Goal: Transaction & Acquisition: Purchase product/service

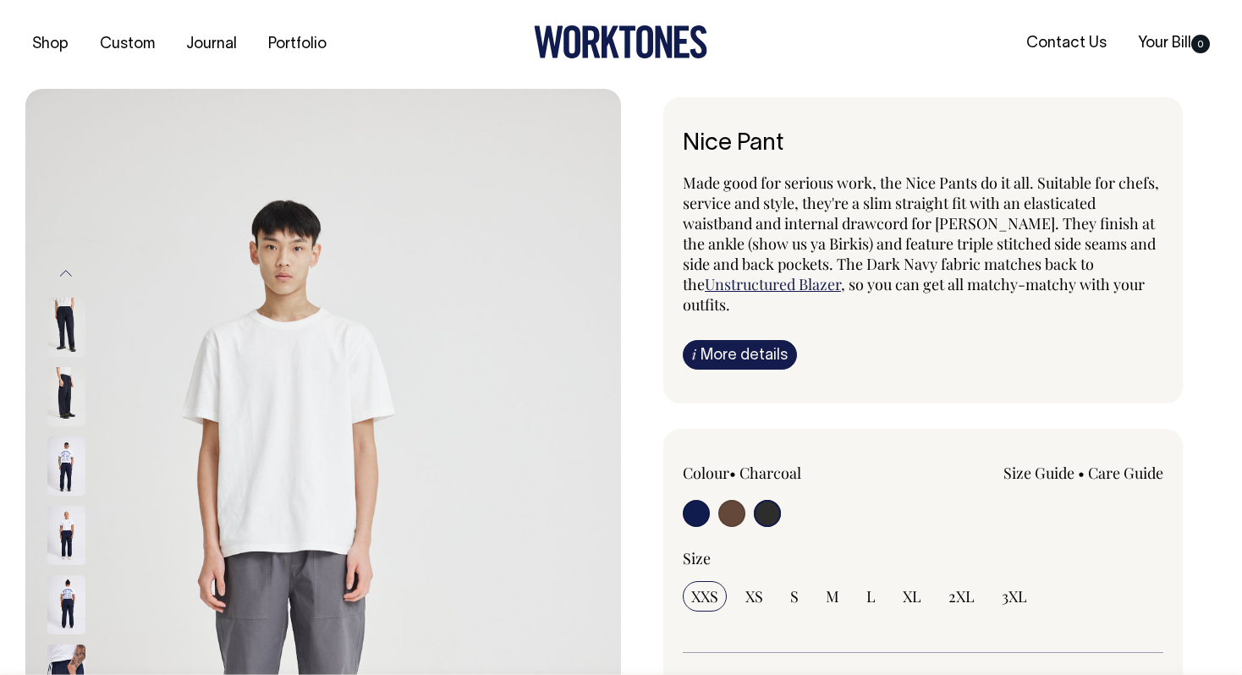
select select "Charcoal"
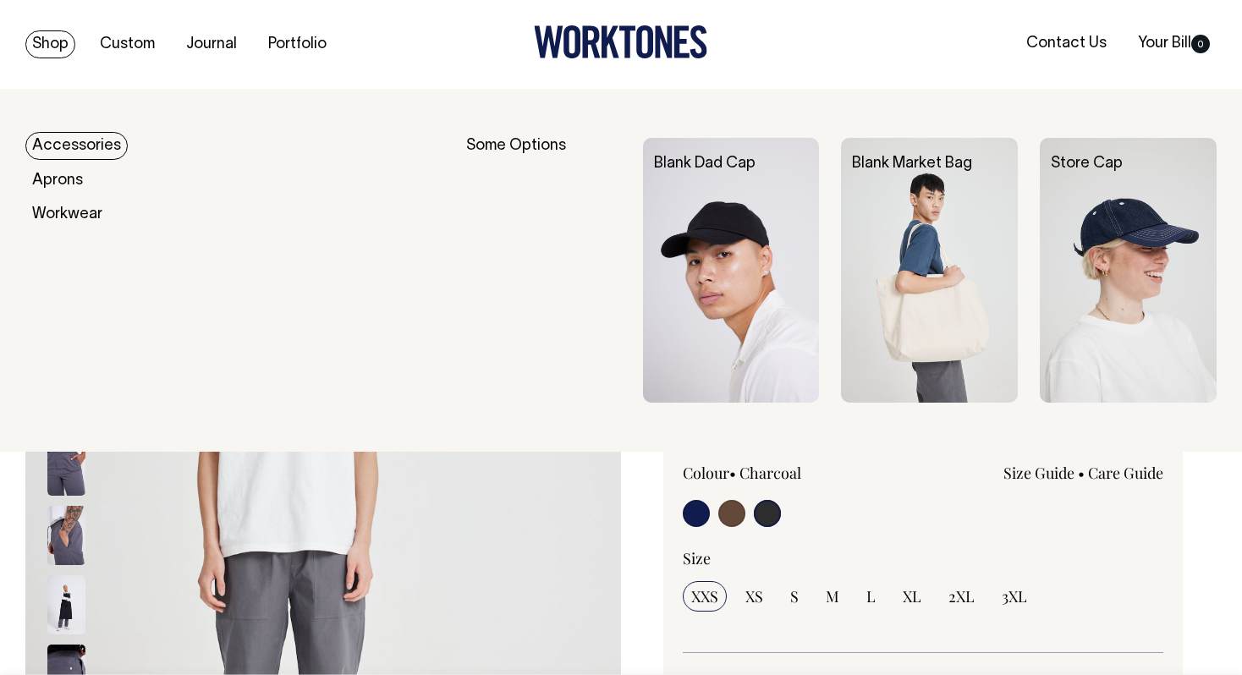
click at [68, 39] on link "Shop" at bounding box center [50, 44] width 50 height 28
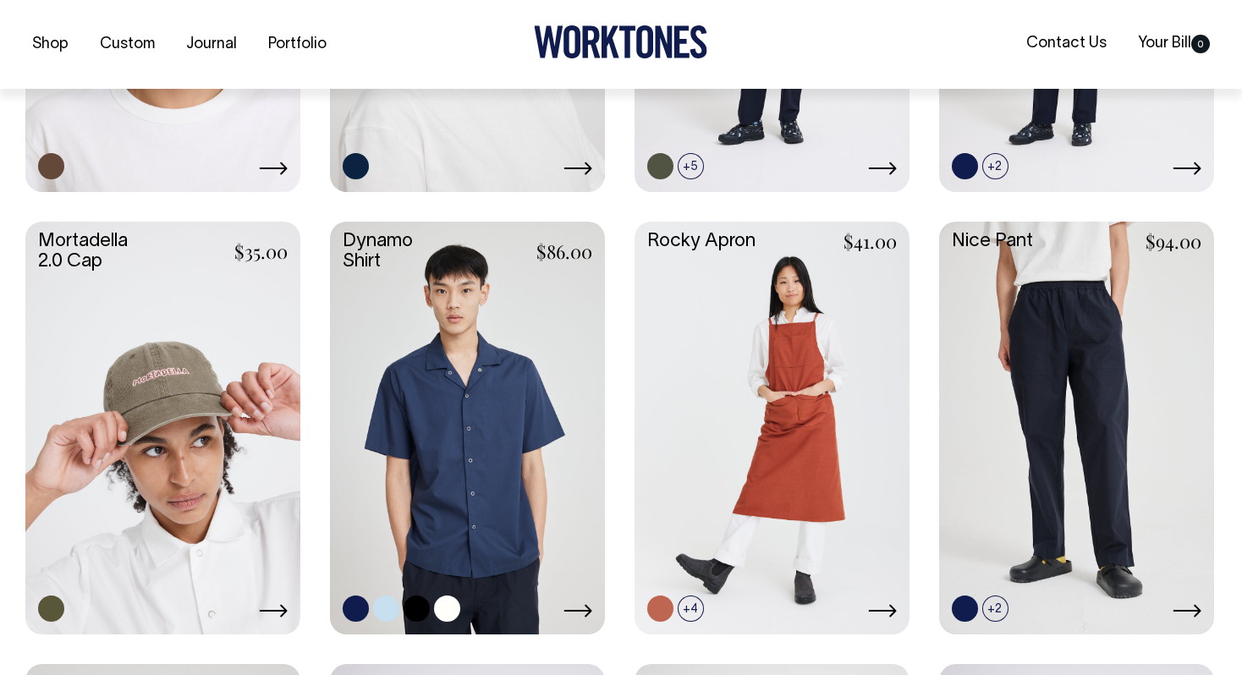
scroll to position [1482, 0]
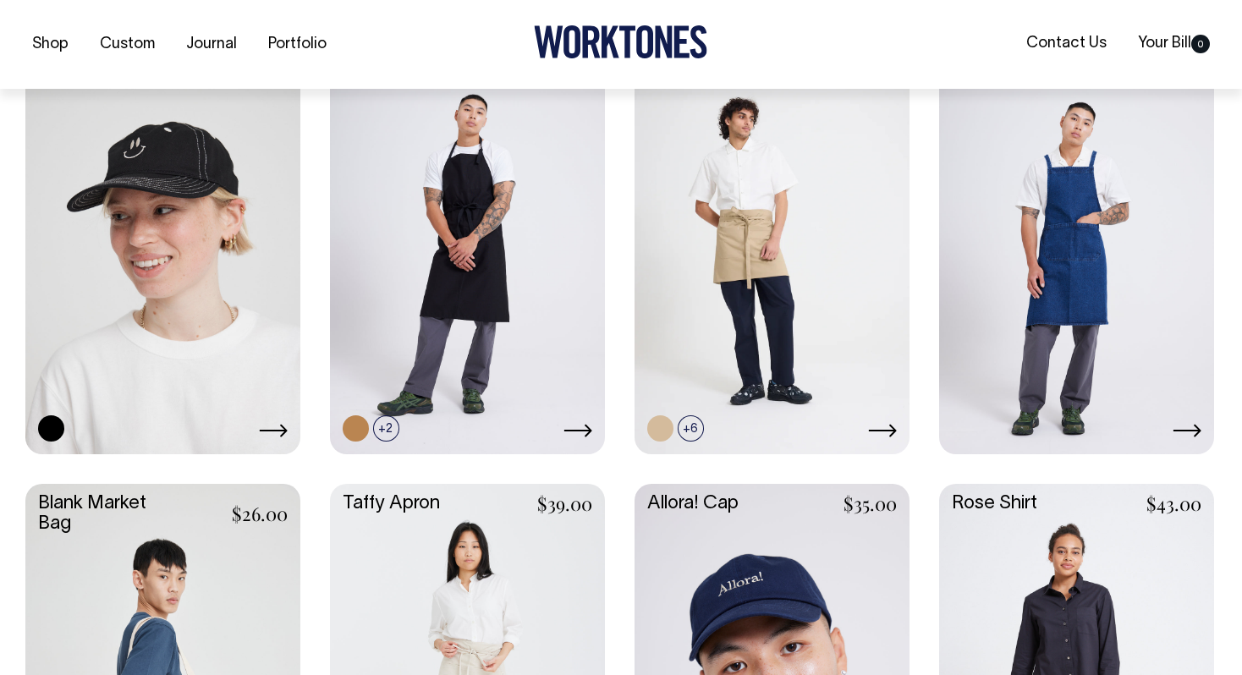
click at [113, 346] on link at bounding box center [162, 247] width 275 height 410
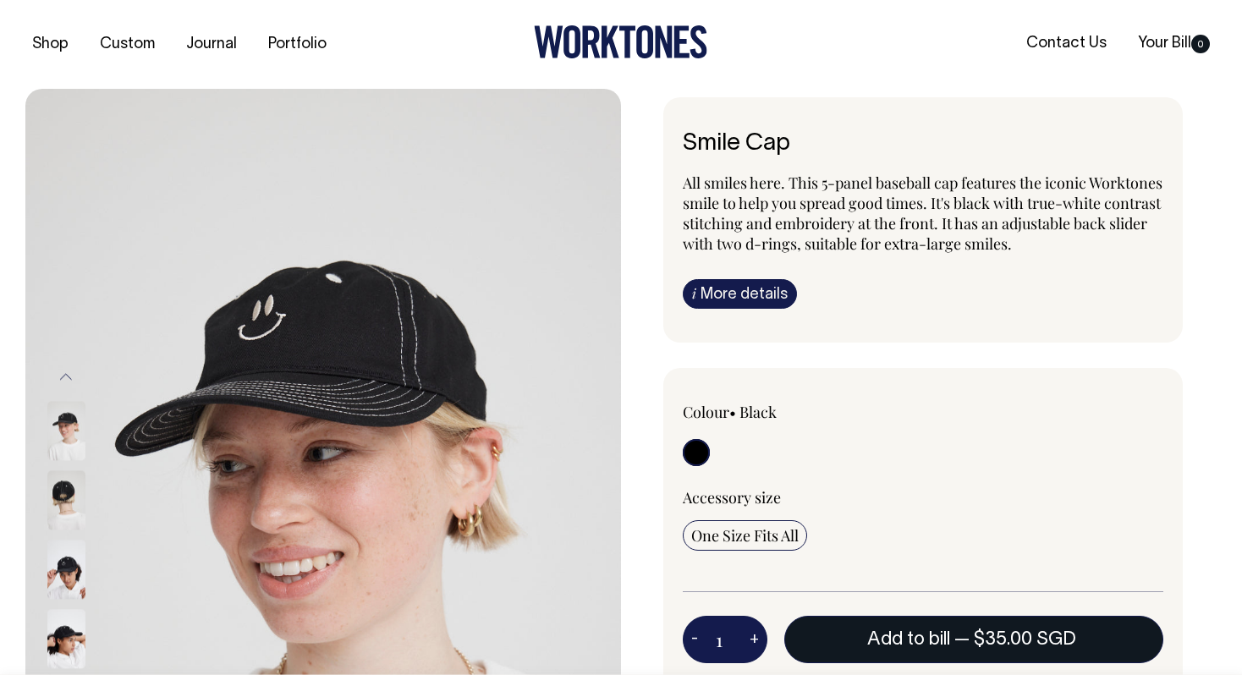
click at [985, 648] on span "$35.00 SGD" at bounding box center [1025, 639] width 102 height 17
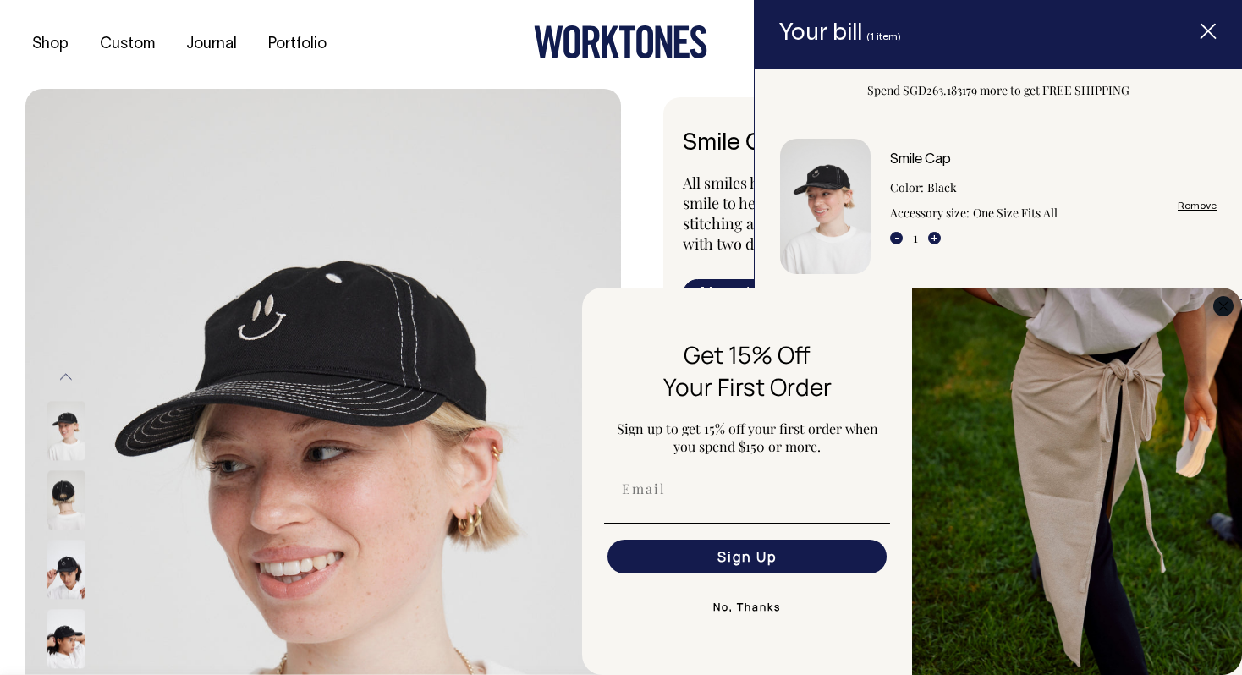
click at [1228, 300] on circle "Close dialog" at bounding box center [1223, 305] width 19 height 19
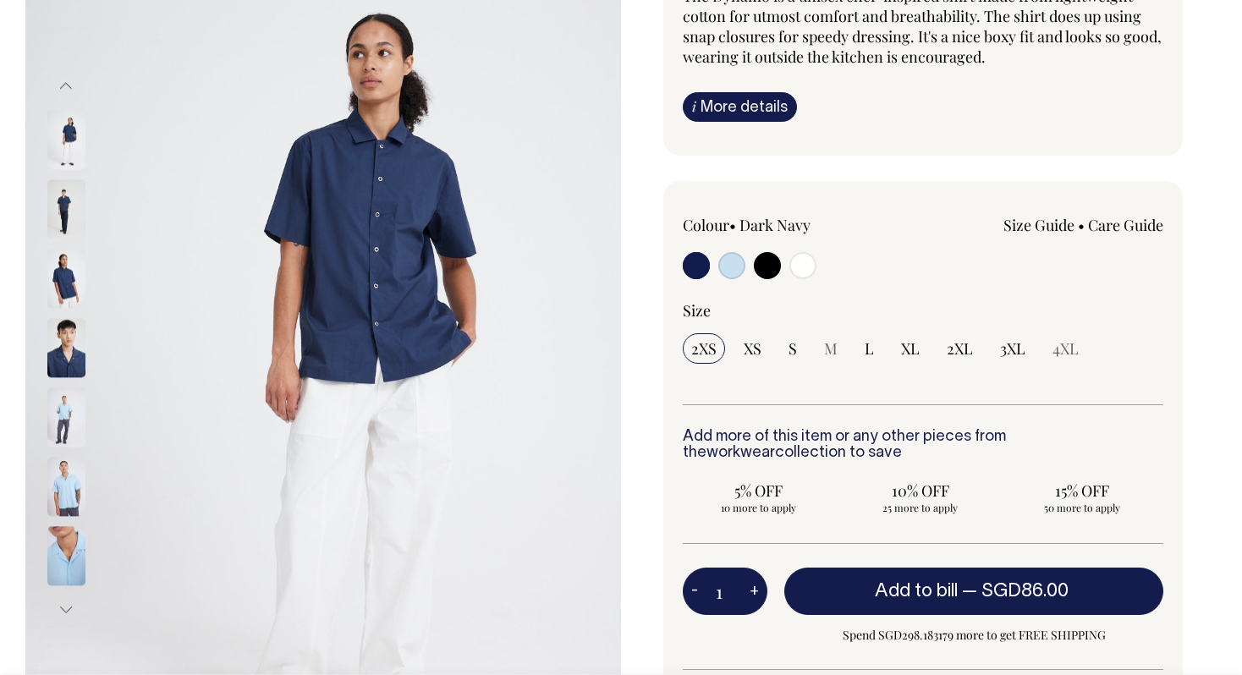
scroll to position [187, 0]
click at [1033, 219] on link "Size Guide" at bounding box center [1039, 225] width 71 height 20
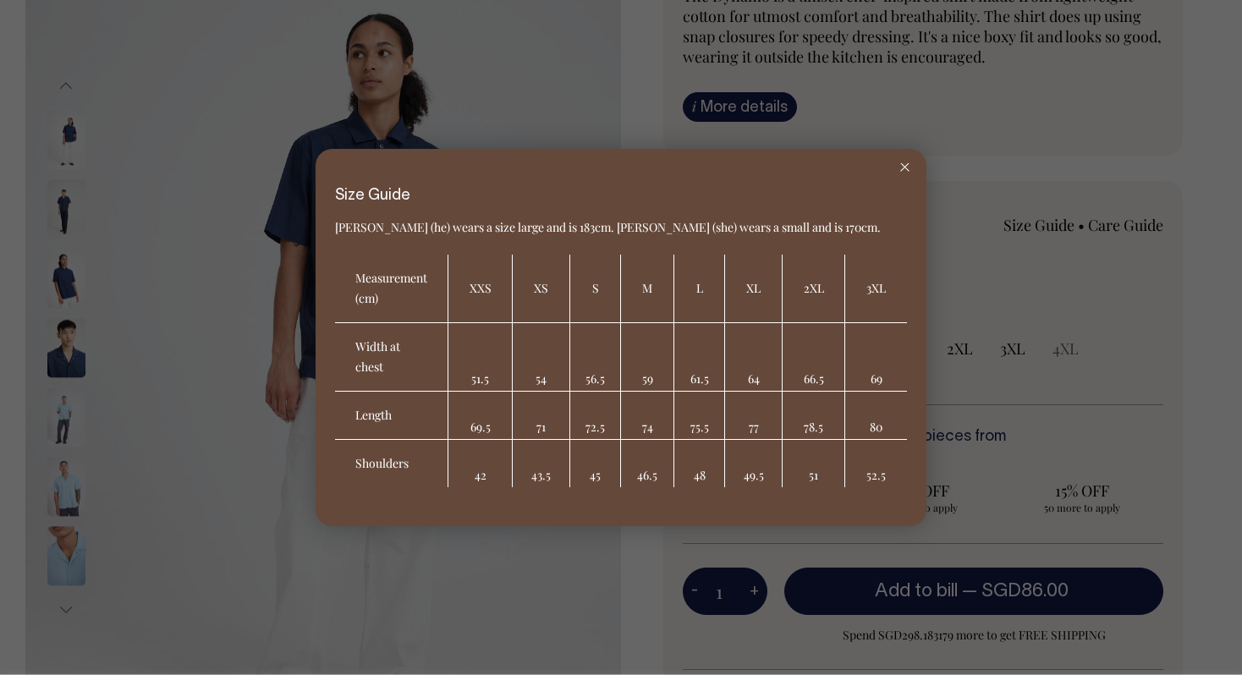
click at [900, 164] on icon at bounding box center [904, 167] width 9 height 8
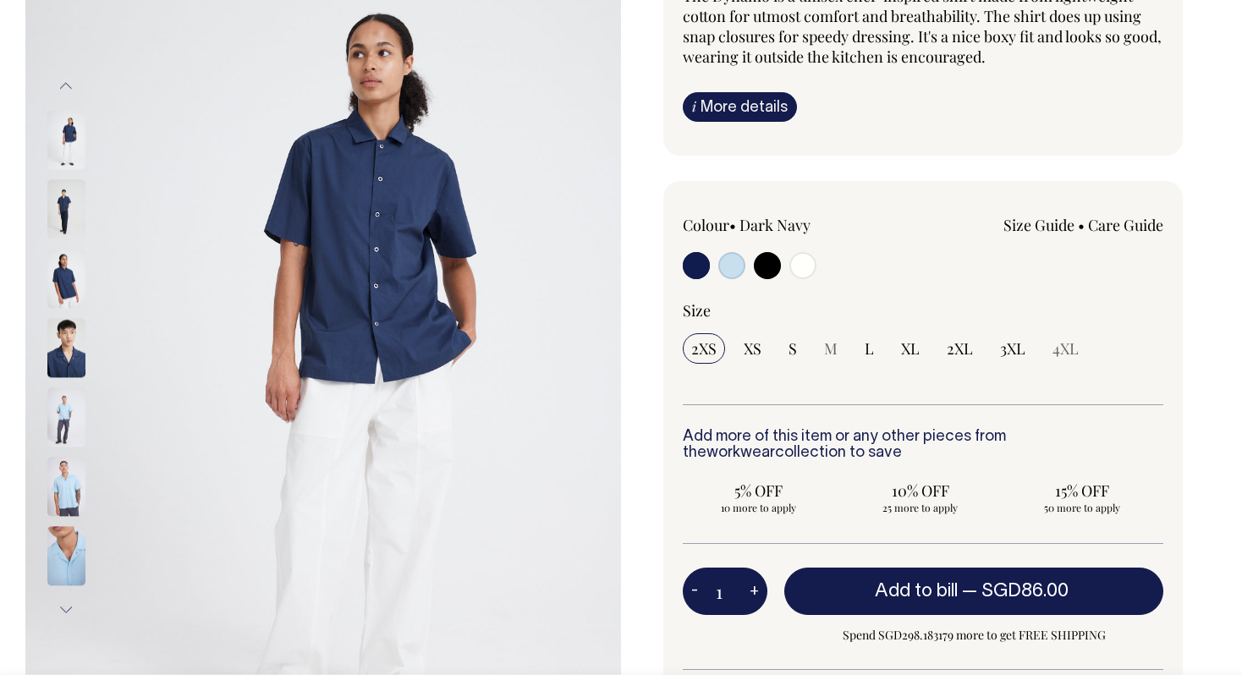
click at [696, 250] on div "Colour • Dark Navy" at bounding box center [779, 249] width 192 height 69
click at [771, 263] on input "radio" at bounding box center [767, 265] width 27 height 27
radio input "true"
select select "Black"
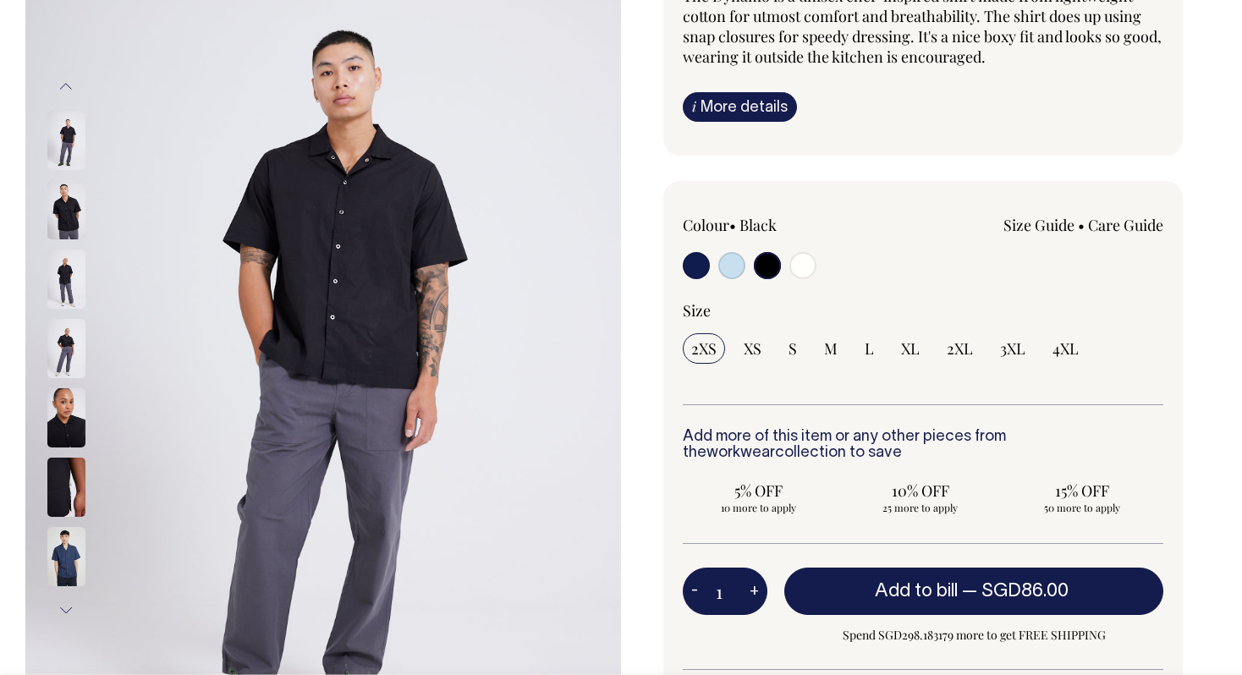
click at [801, 265] on input "radio" at bounding box center [803, 265] width 27 height 27
radio input "true"
select select "Off-White"
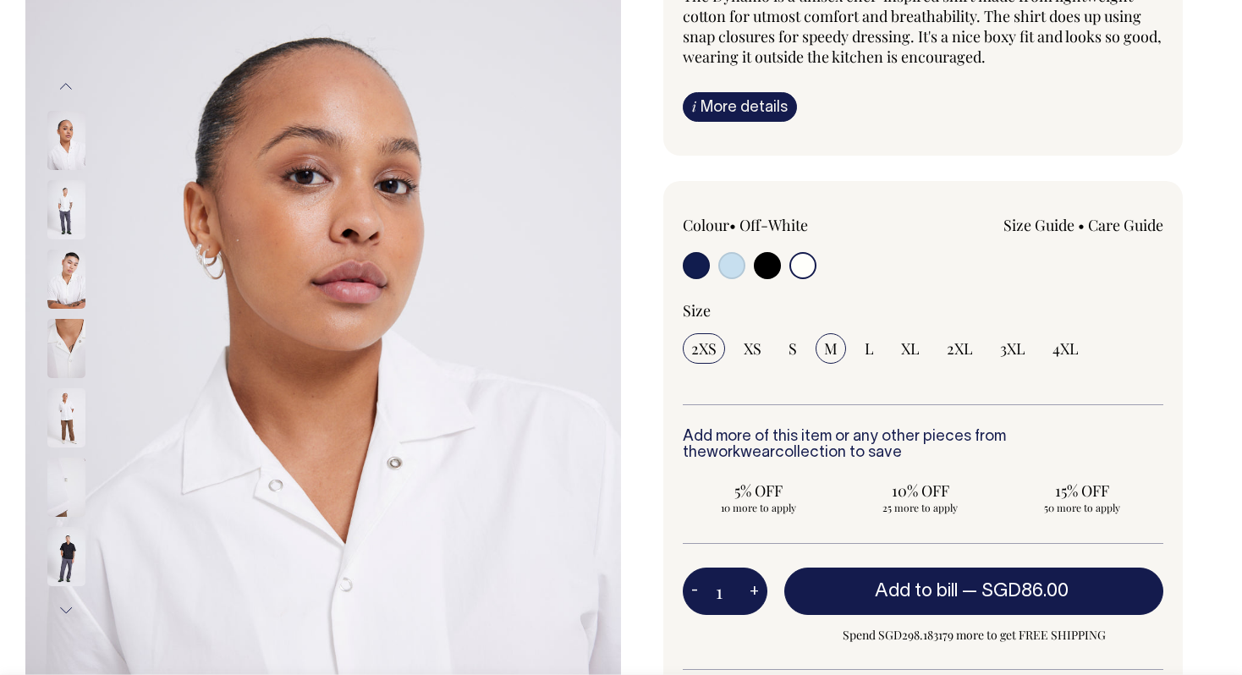
click at [834, 353] on span "M" at bounding box center [831, 348] width 14 height 20
click at [834, 353] on input "M" at bounding box center [831, 348] width 30 height 30
radio input "true"
select select "M"
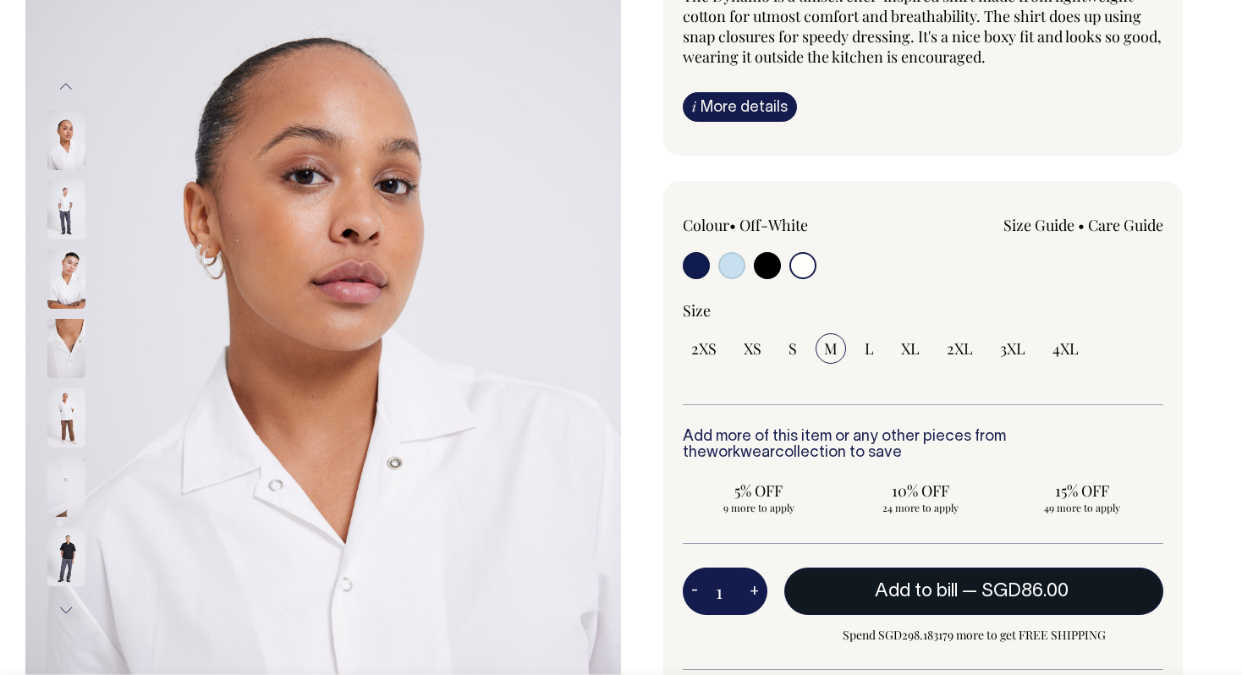
click at [924, 596] on span "Add to bill" at bounding box center [916, 591] width 83 height 17
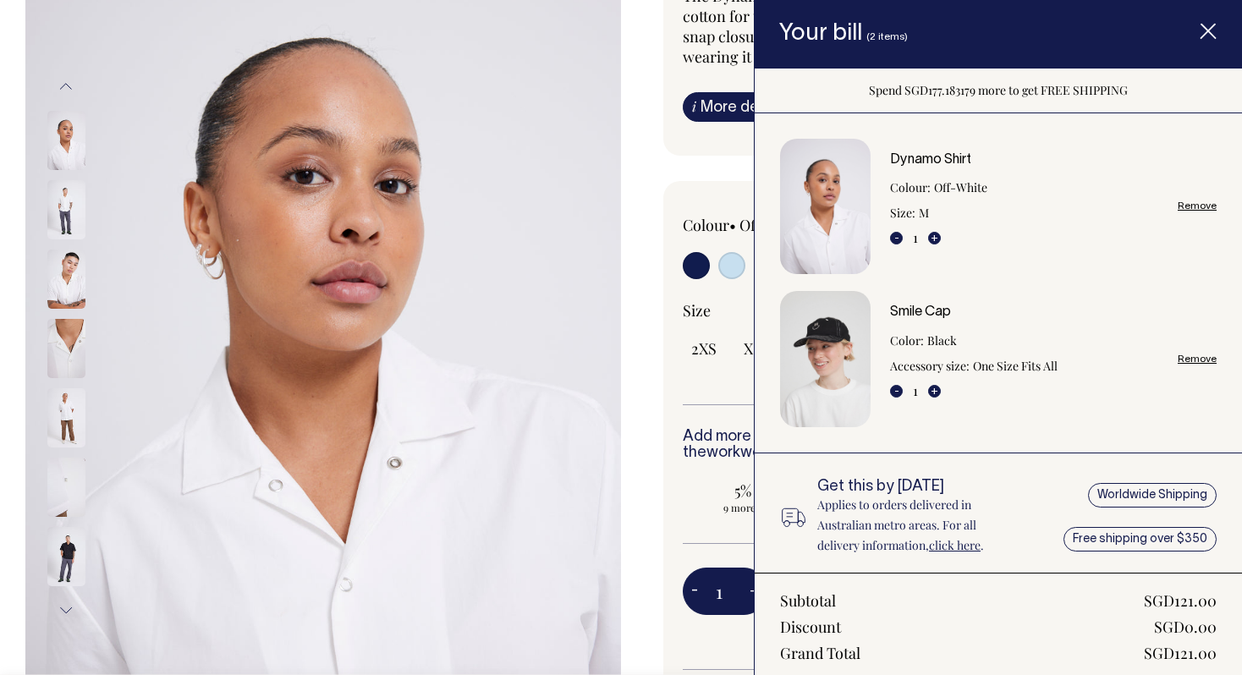
click at [687, 254] on input "radio" at bounding box center [696, 265] width 27 height 27
radio input "true"
select select "Dark Navy"
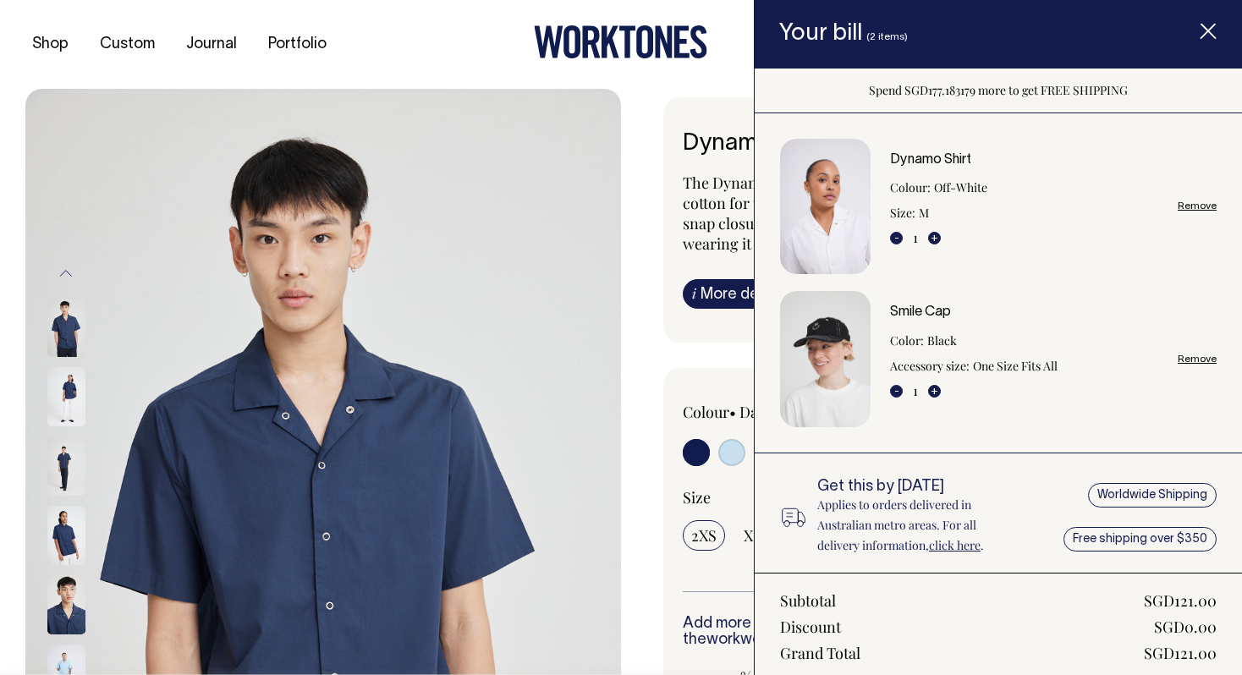
click at [1203, 32] on icon "Item added to your cart" at bounding box center [1208, 32] width 17 height 17
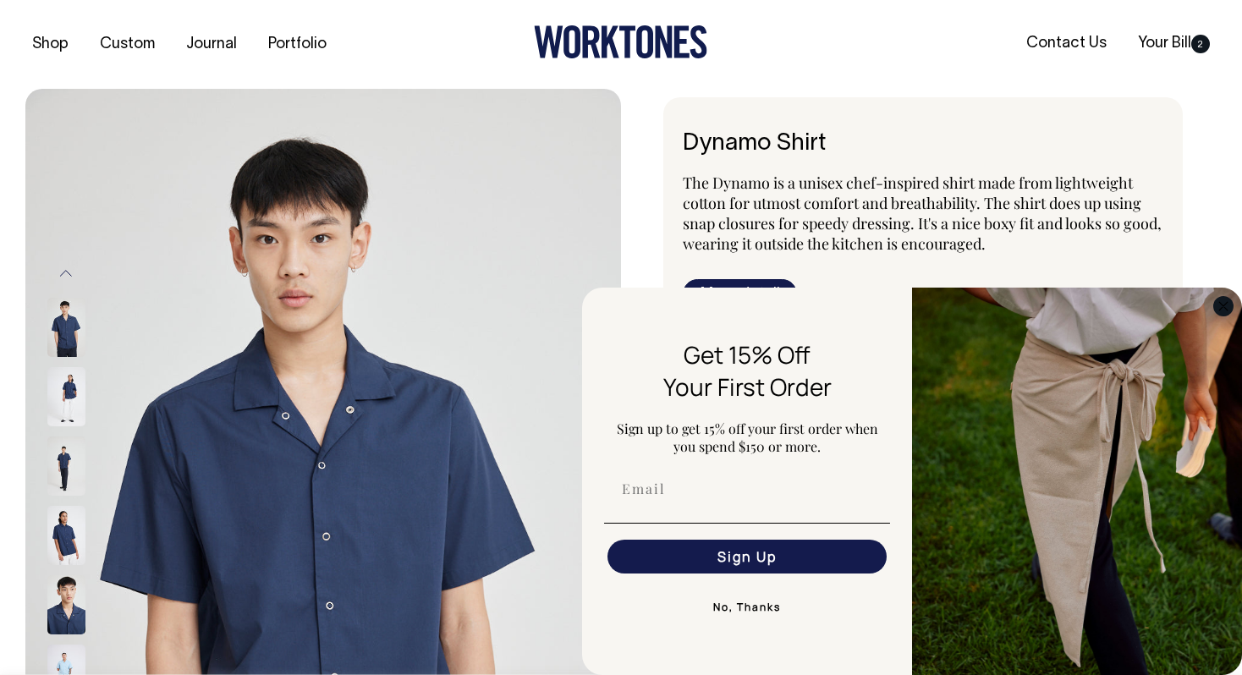
click at [1219, 310] on icon "Close dialog" at bounding box center [1223, 306] width 8 height 8
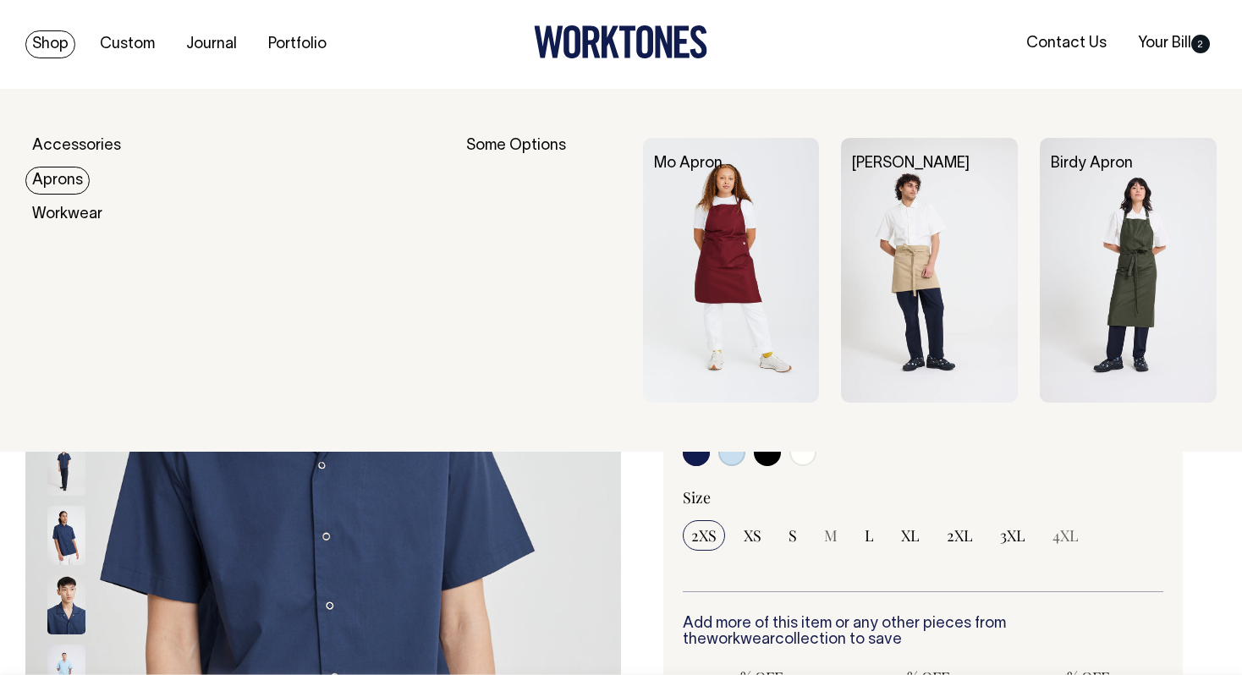
click at [73, 177] on link "Aprons" at bounding box center [57, 181] width 64 height 28
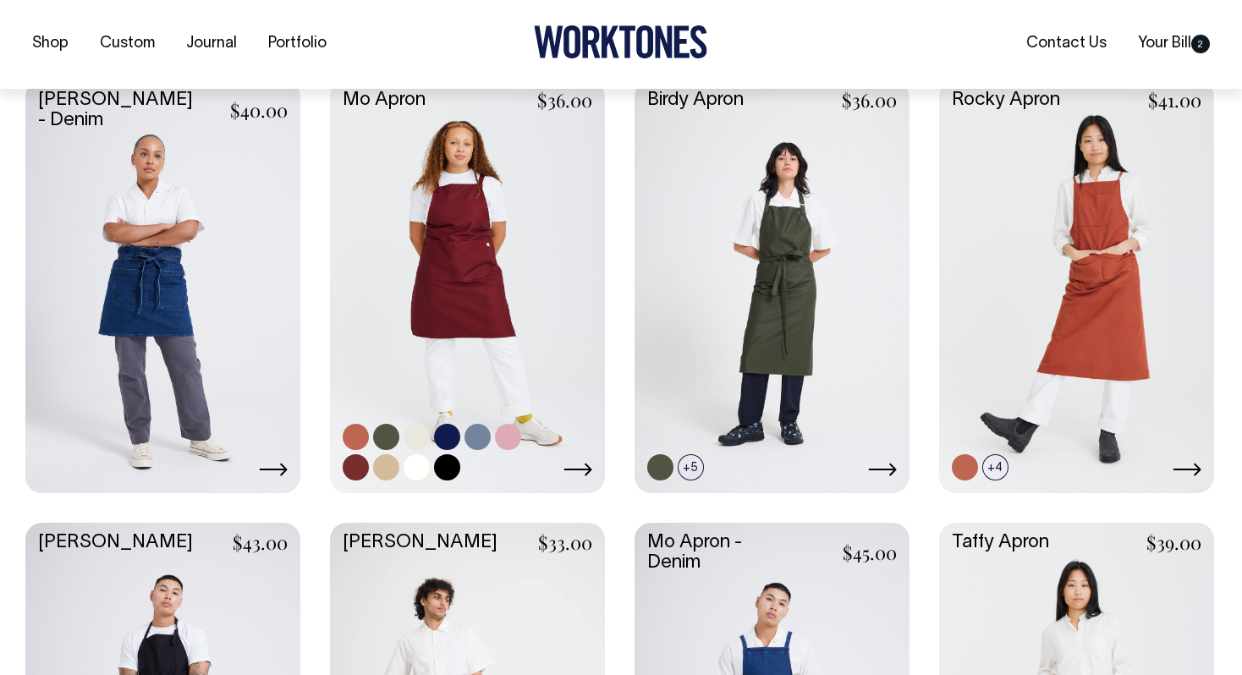
click at [461, 283] on link at bounding box center [467, 285] width 275 height 410
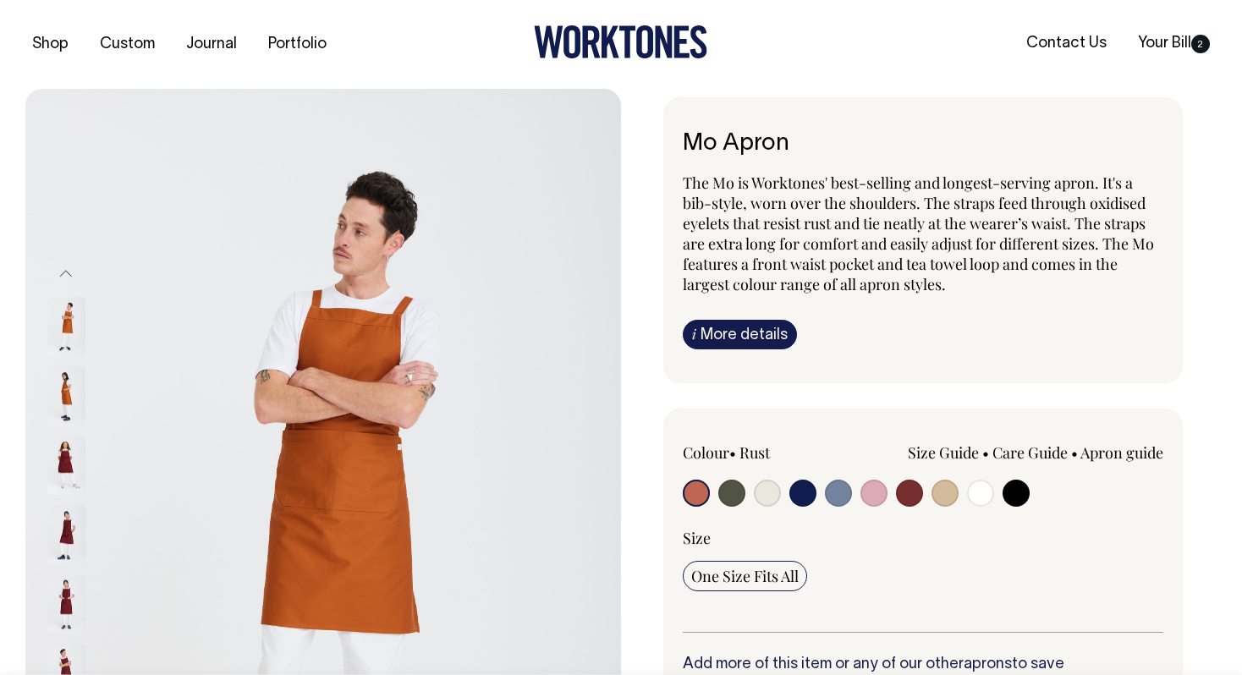
click at [804, 499] on input "radio" at bounding box center [803, 493] width 27 height 27
radio input "true"
select select "Dark Navy"
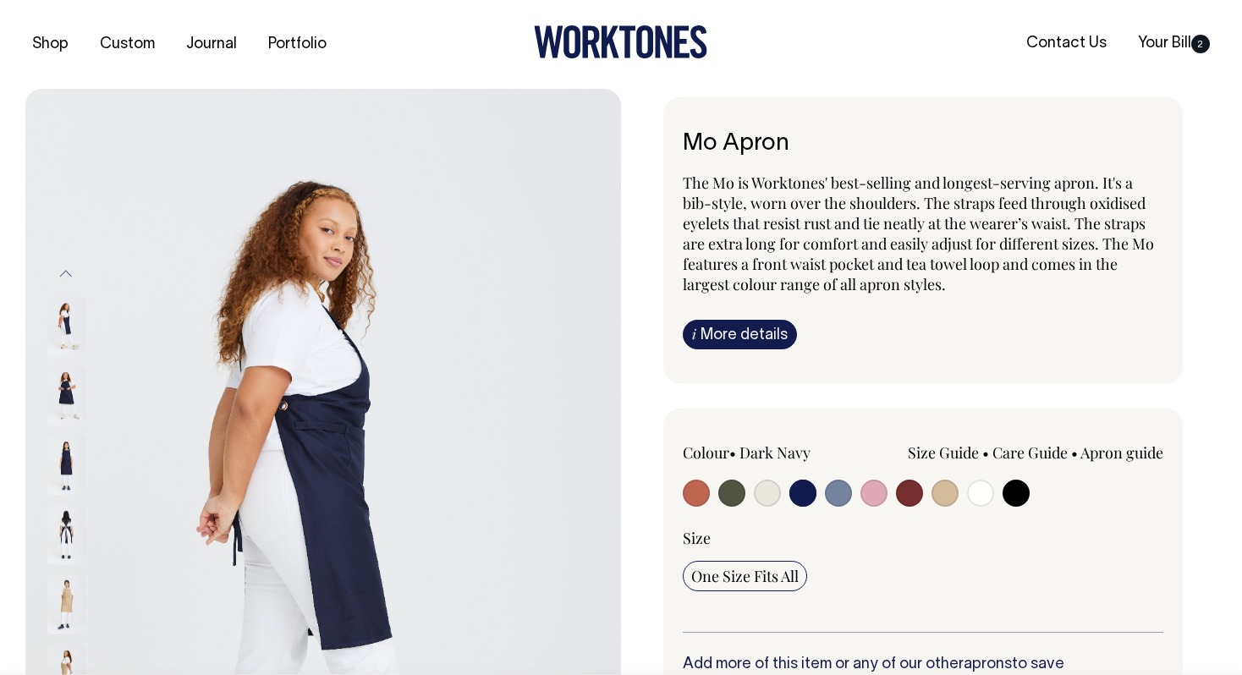
click at [696, 498] on input "radio" at bounding box center [696, 493] width 27 height 27
radio input "true"
select select "Rust"
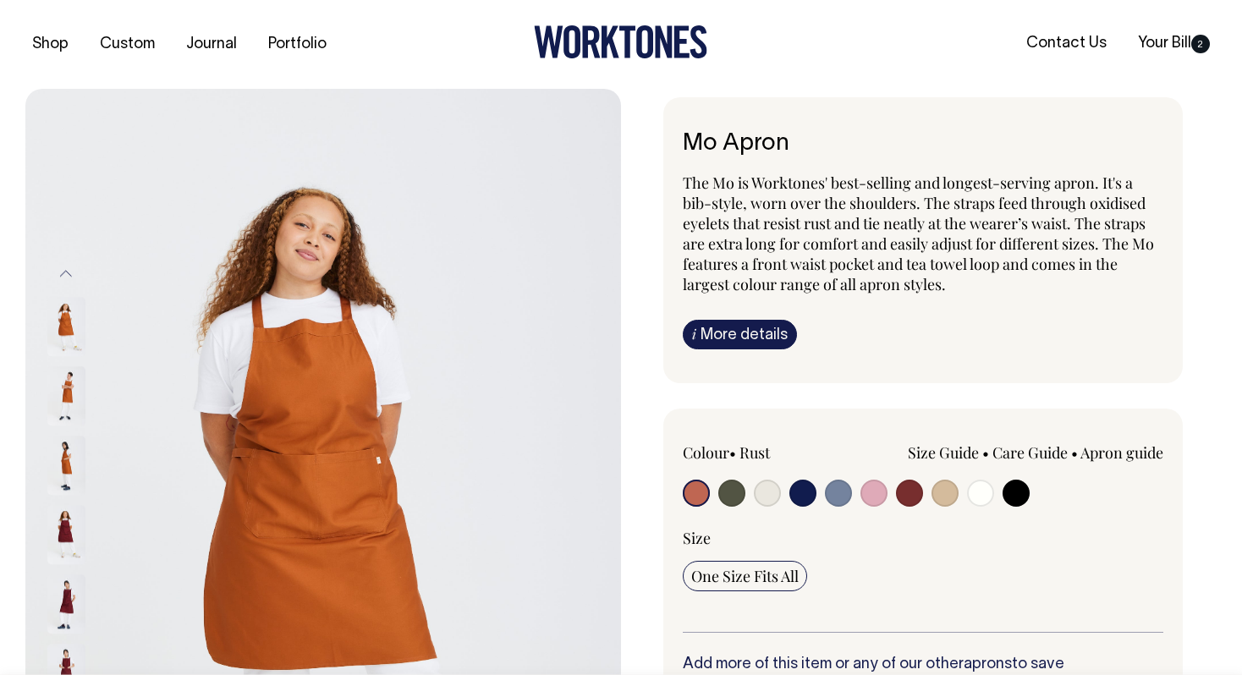
click at [728, 501] on input "radio" at bounding box center [731, 493] width 27 height 27
radio input "true"
select select "Olive"
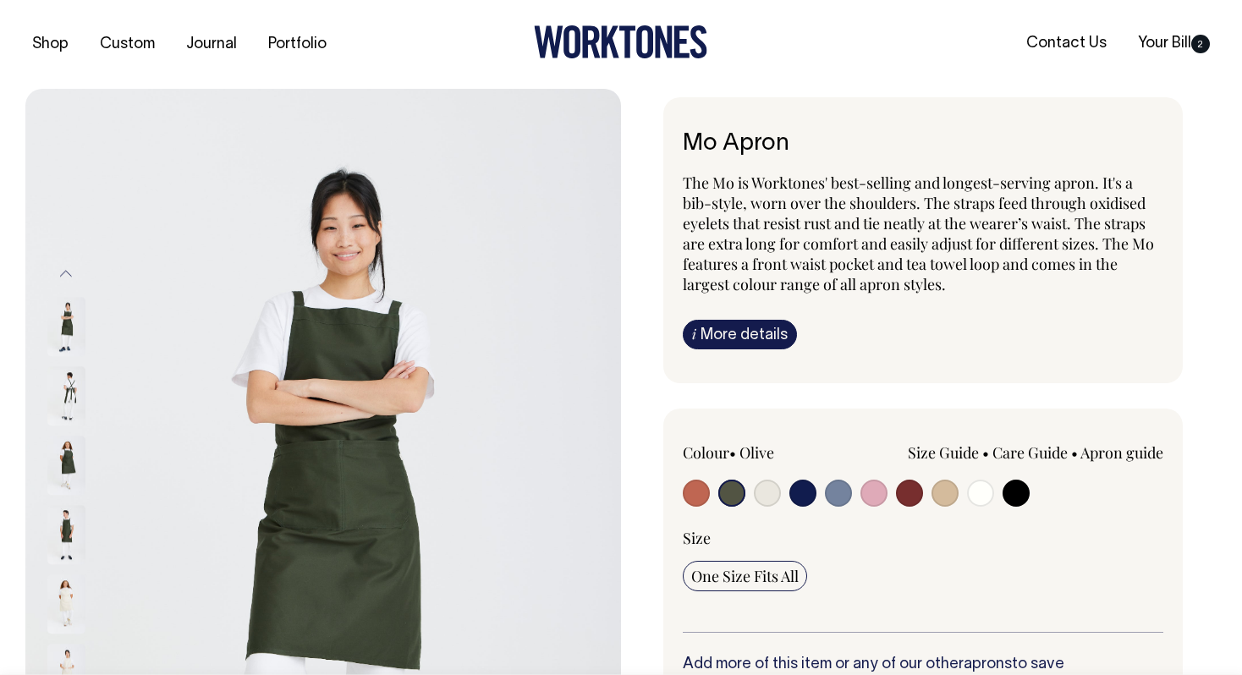
click at [771, 497] on input "radio" at bounding box center [767, 493] width 27 height 27
radio input "true"
select select "Natural"
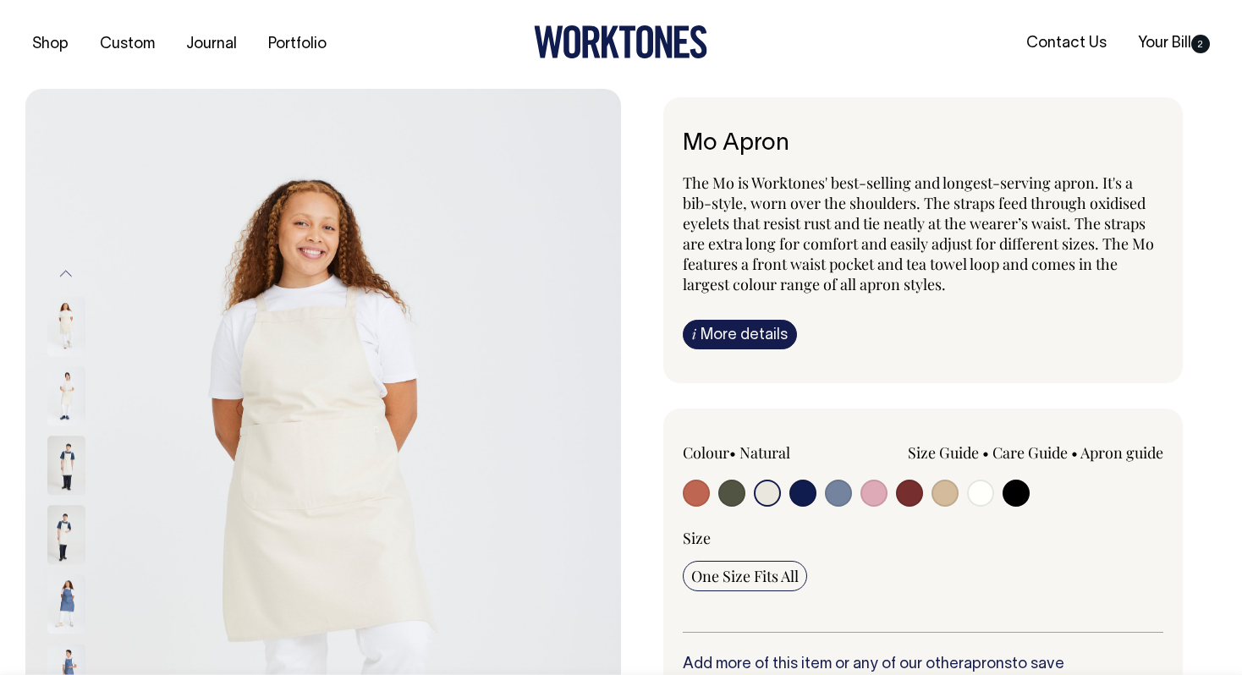
click at [798, 501] on input "radio" at bounding box center [803, 493] width 27 height 27
radio input "true"
select select "Dark Navy"
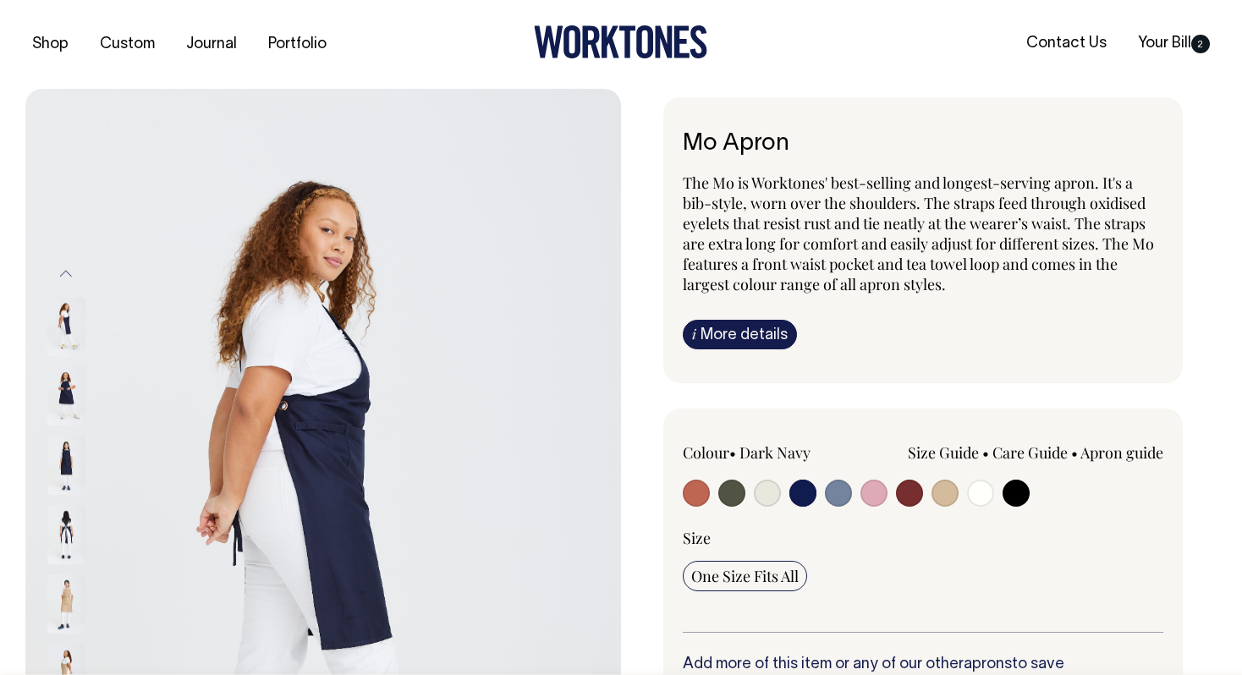
click at [834, 501] on input "radio" at bounding box center [838, 493] width 27 height 27
radio input "true"
select select "Blue/Grey"
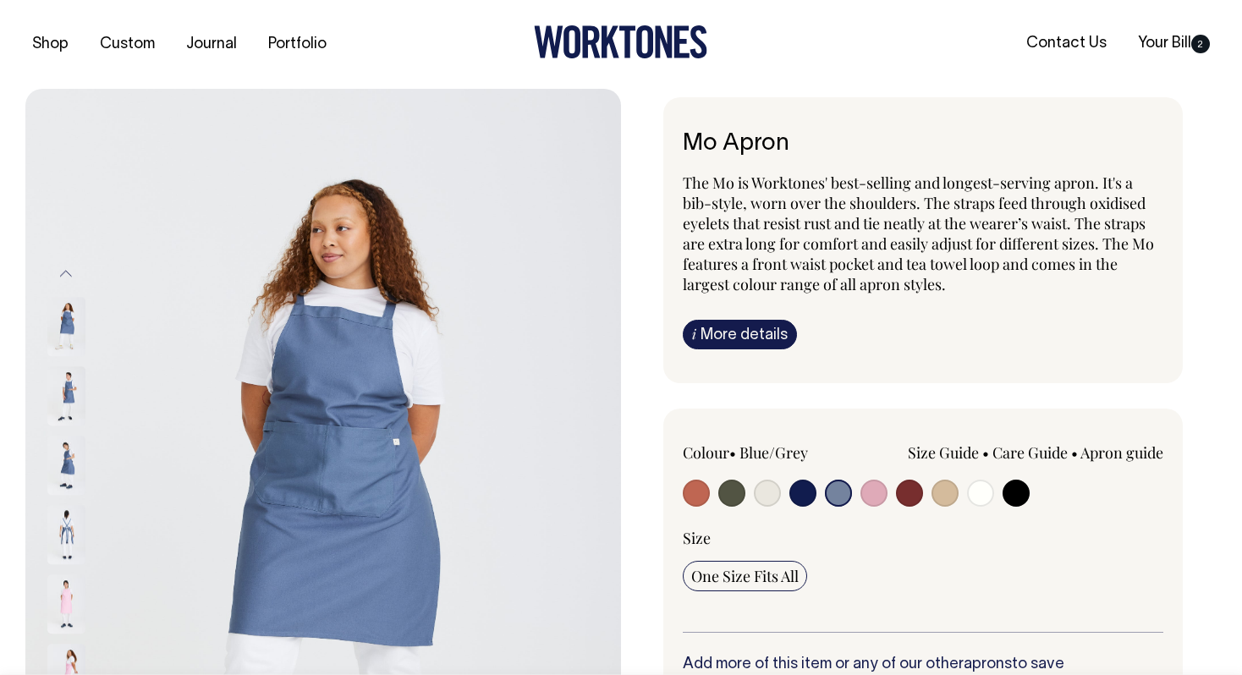
click at [872, 503] on input "radio" at bounding box center [874, 493] width 27 height 27
radio input "true"
select select "Pink"
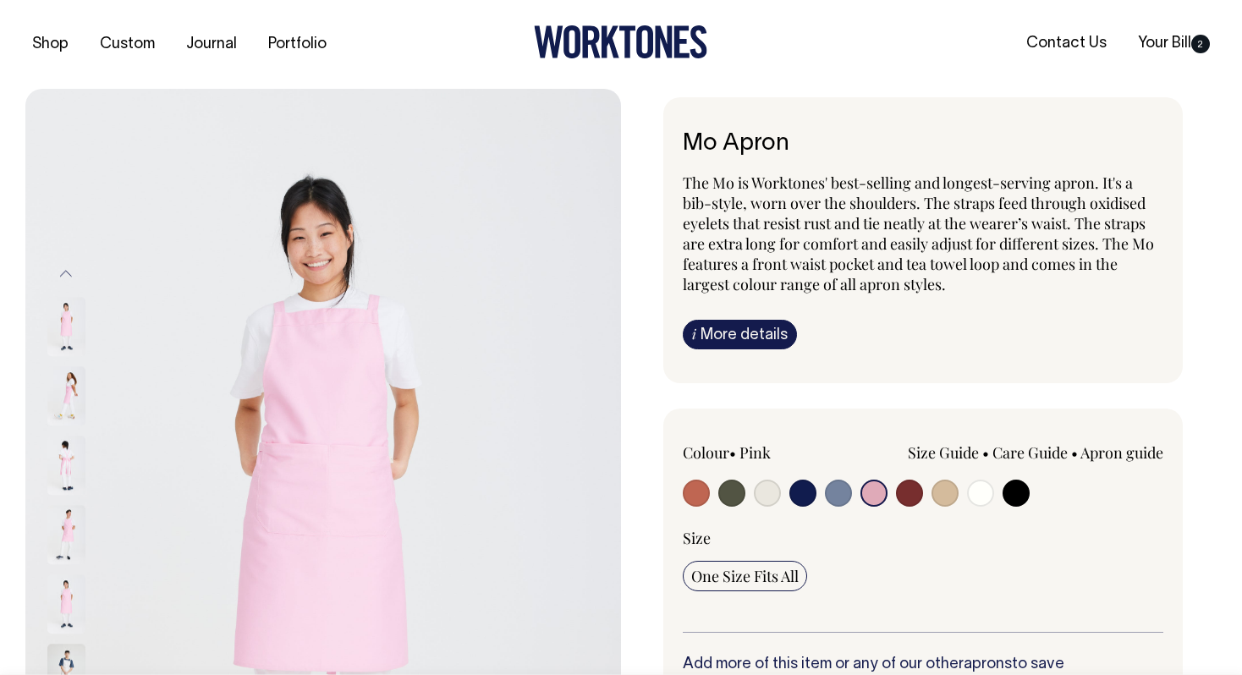
click at [905, 503] on input "radio" at bounding box center [909, 493] width 27 height 27
radio input "true"
select select "Burgundy"
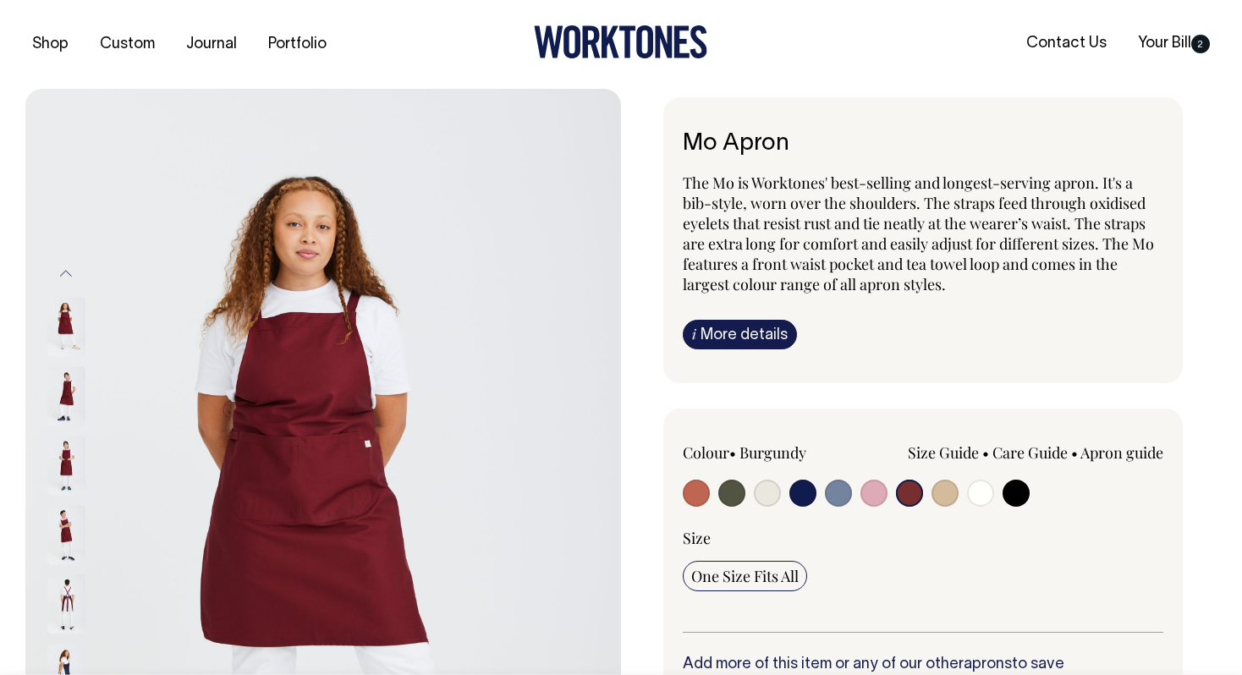
click at [950, 502] on input "radio" at bounding box center [945, 493] width 27 height 27
radio input "true"
select select "Khaki"
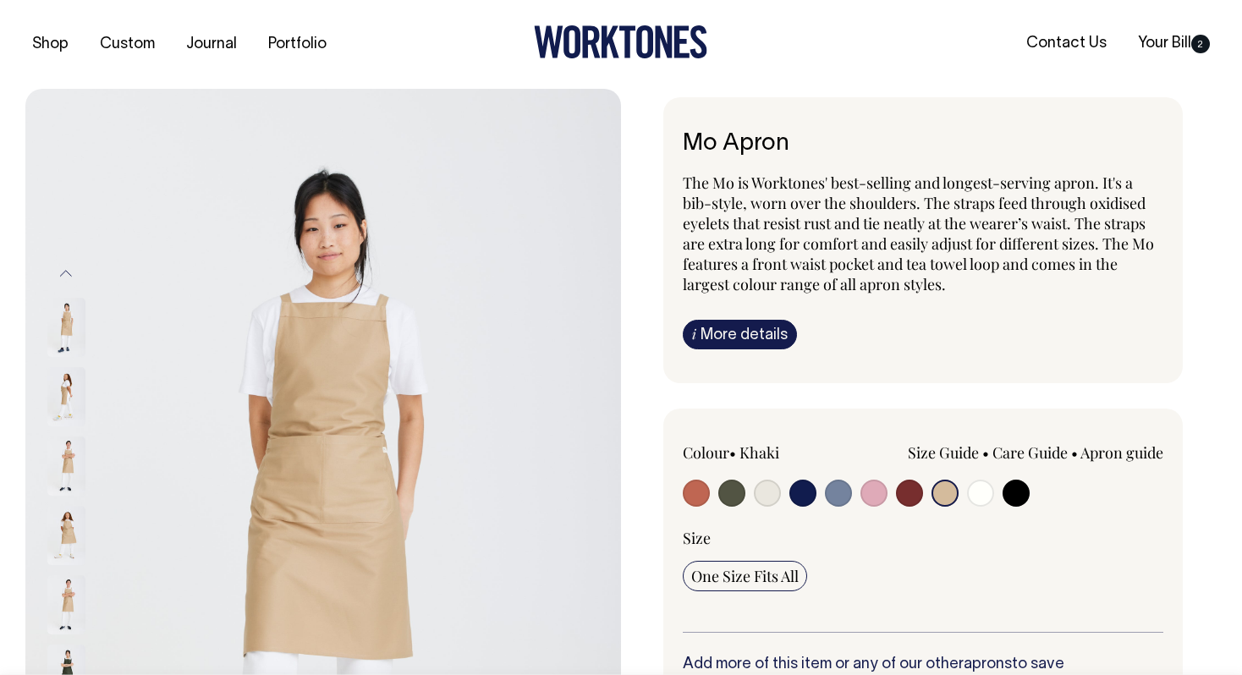
click at [986, 500] on input "radio" at bounding box center [980, 493] width 27 height 27
radio input "true"
select select "Off-White"
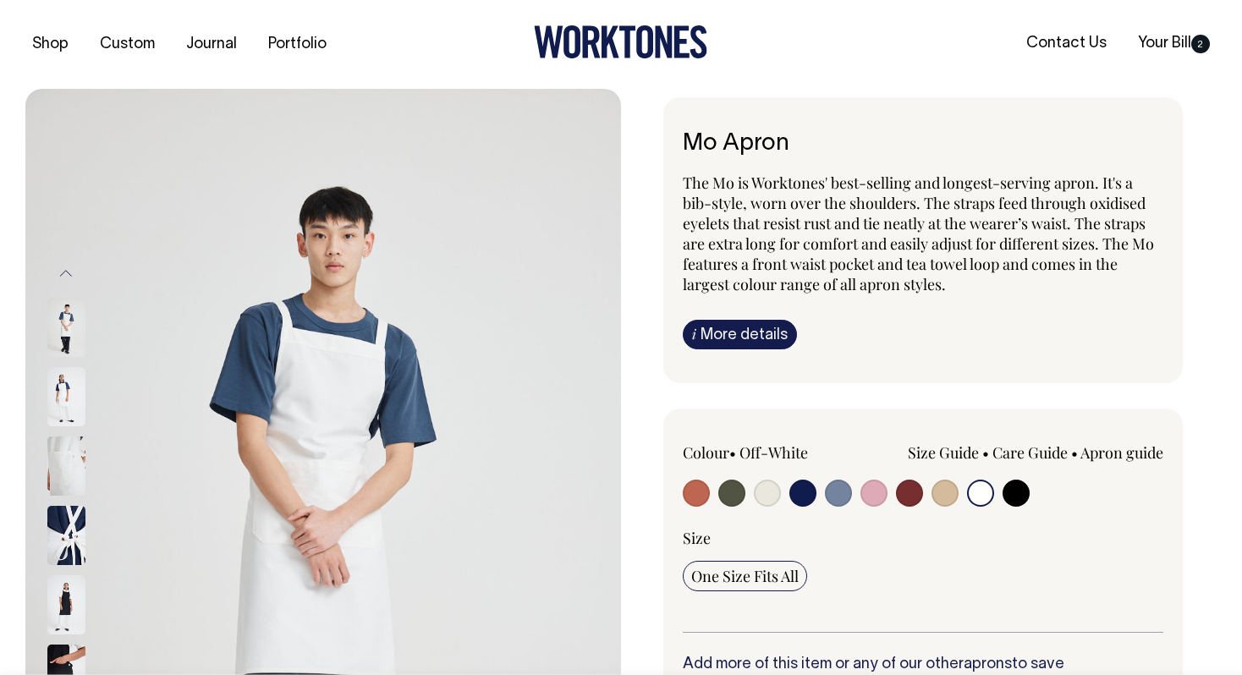
click at [1019, 498] on input "radio" at bounding box center [1016, 493] width 27 height 27
radio input "true"
select select "Black"
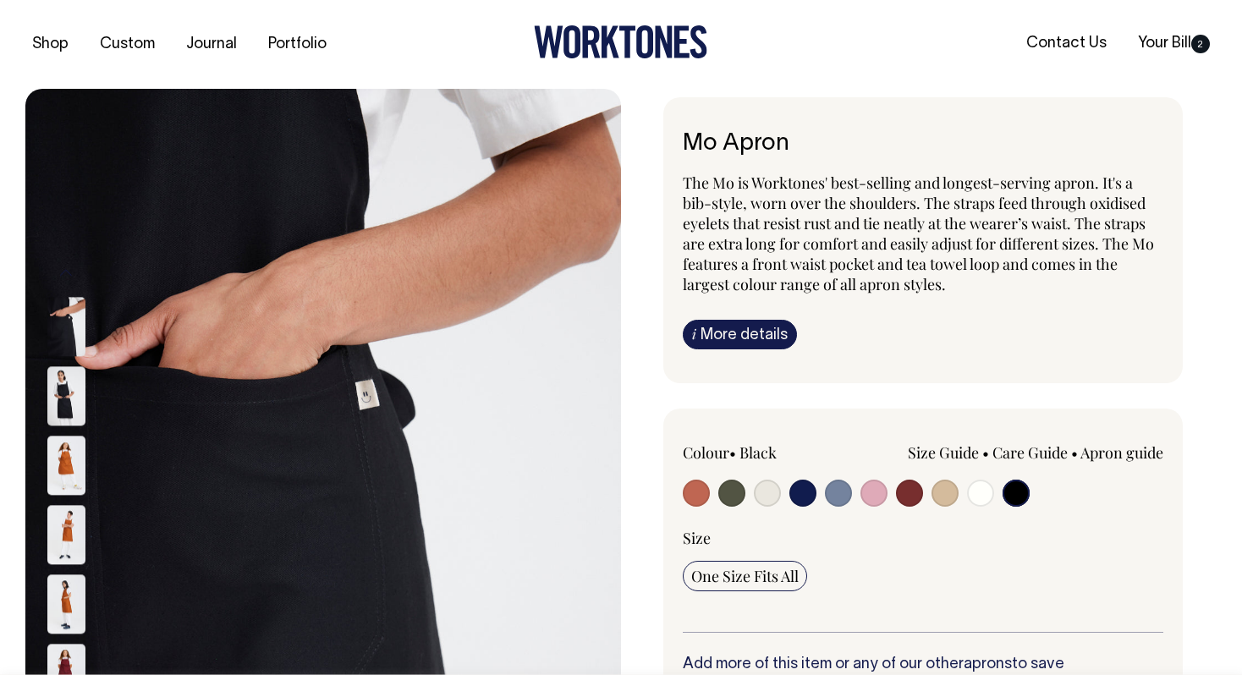
click at [799, 496] on input "radio" at bounding box center [803, 493] width 27 height 27
radio input "true"
select select "Dark Navy"
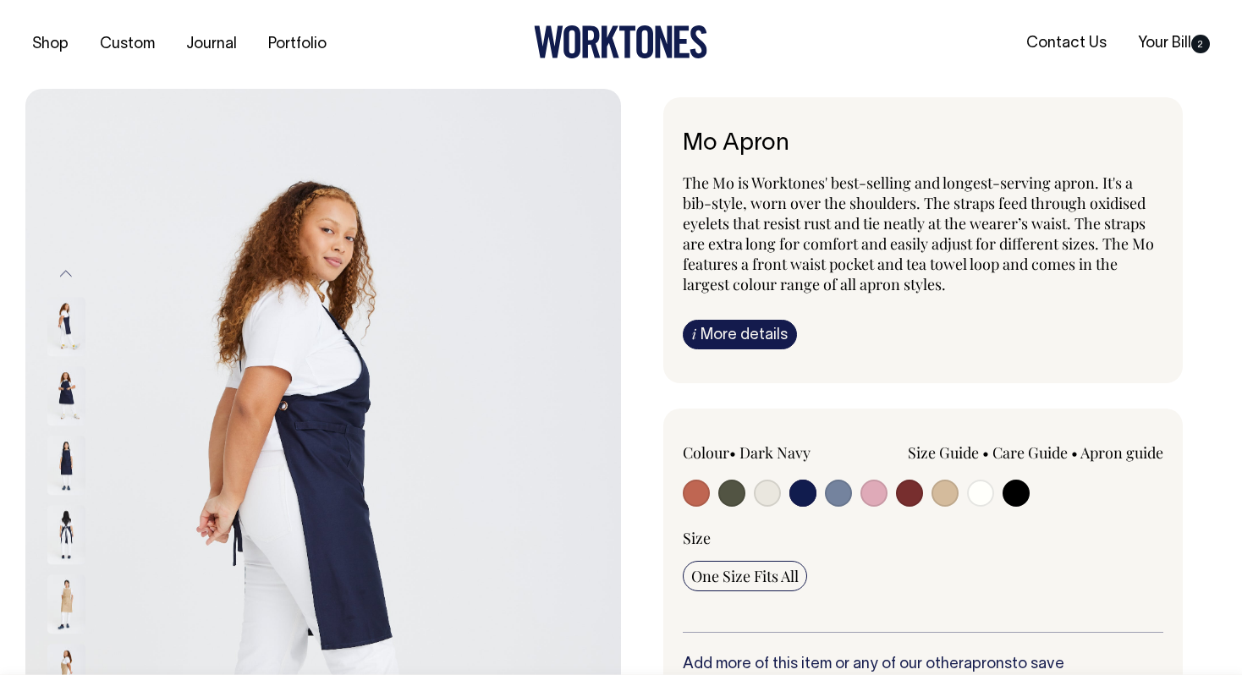
click at [80, 461] on img at bounding box center [66, 466] width 38 height 59
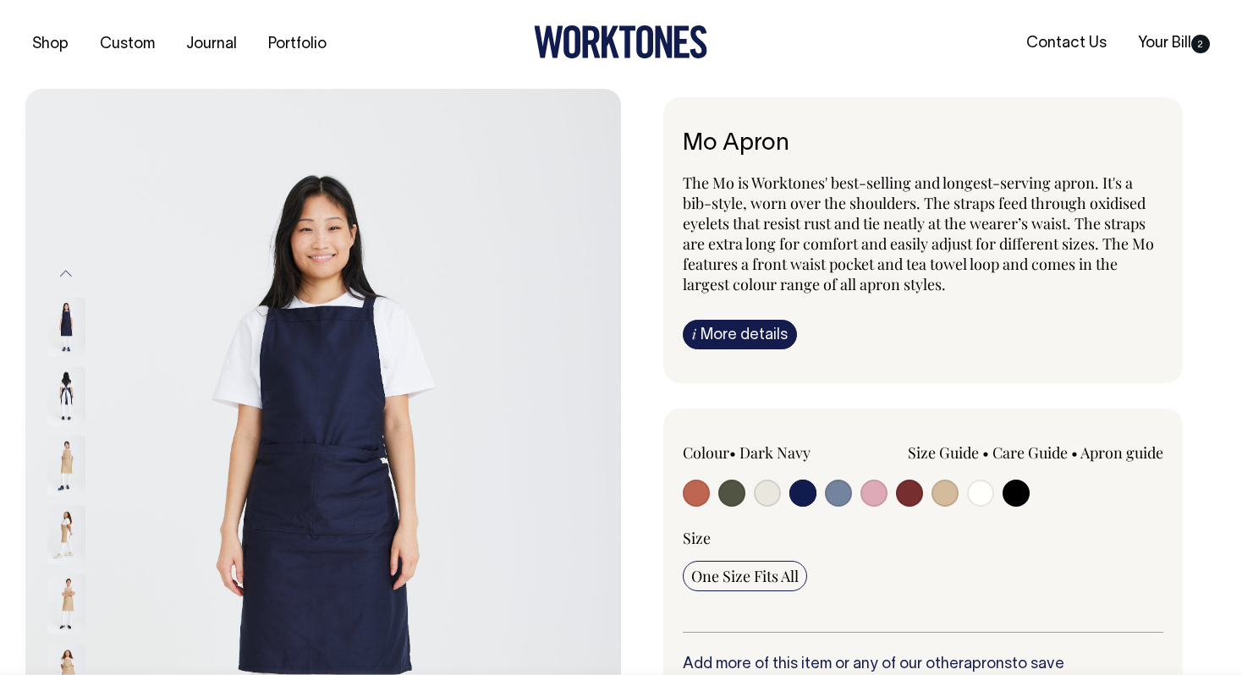
click at [838, 492] on input "radio" at bounding box center [838, 493] width 27 height 27
radio input "true"
select select "Blue/Grey"
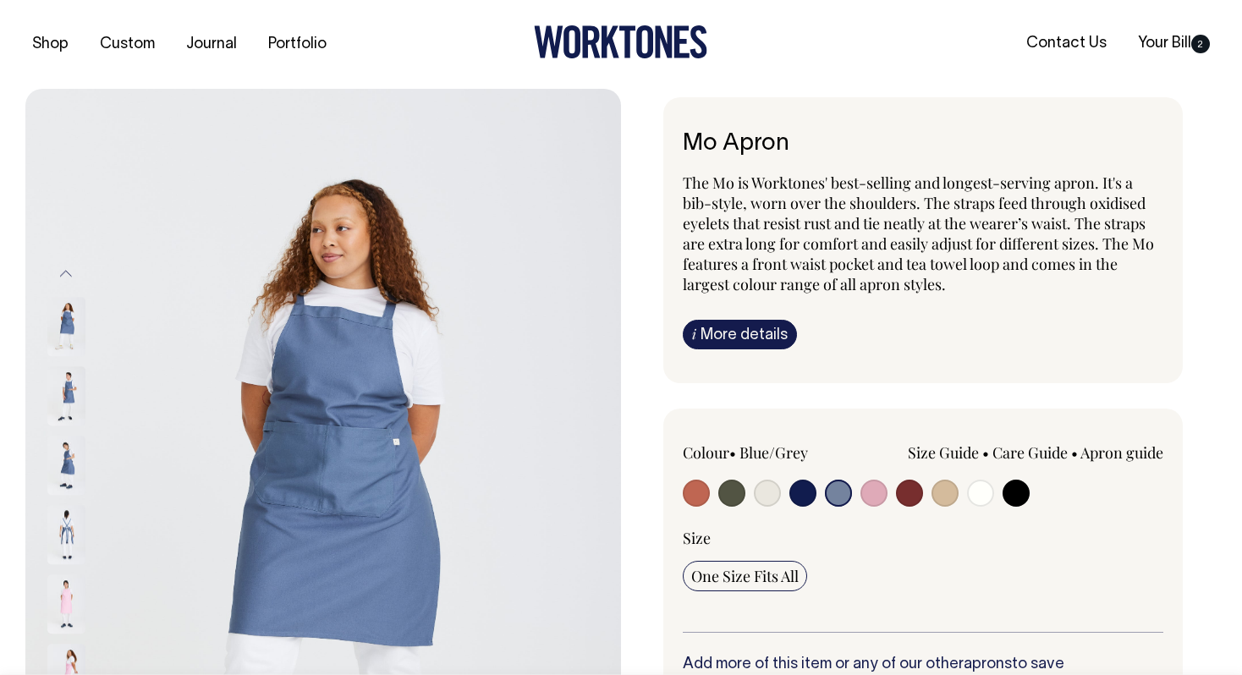
click at [1019, 492] on input "radio" at bounding box center [1016, 493] width 27 height 27
radio input "true"
select select "Black"
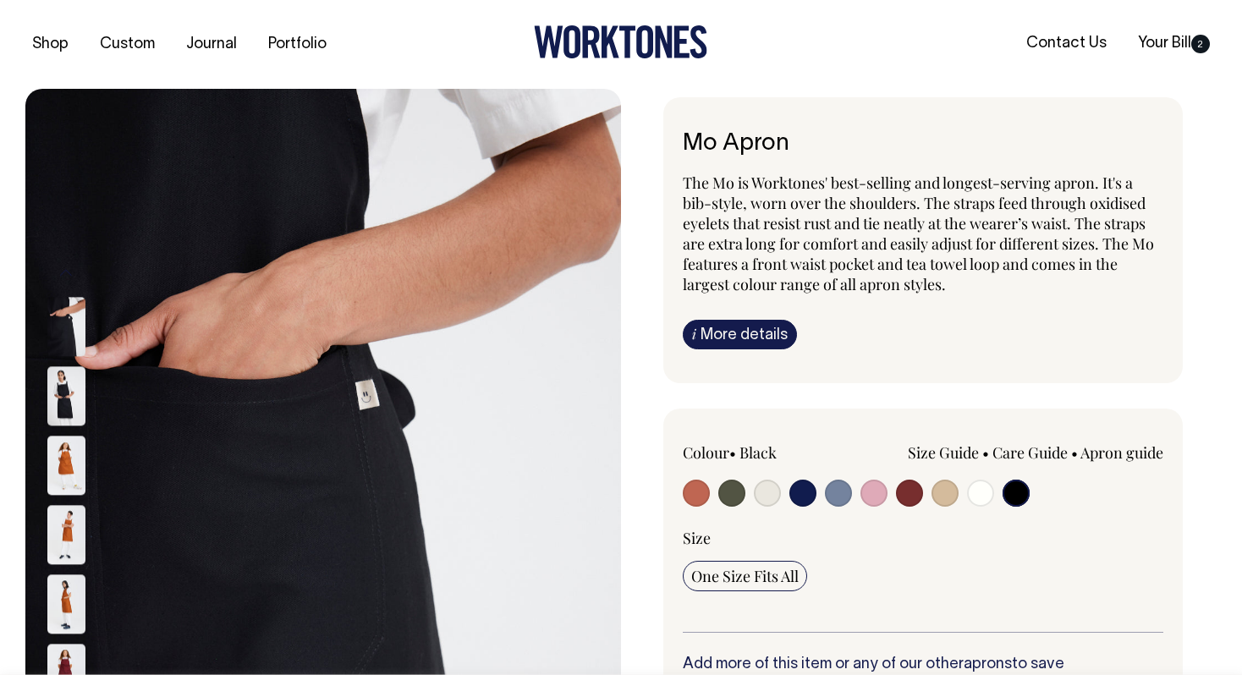
click at [739, 492] on input "radio" at bounding box center [731, 493] width 27 height 27
radio input "true"
select select "Olive"
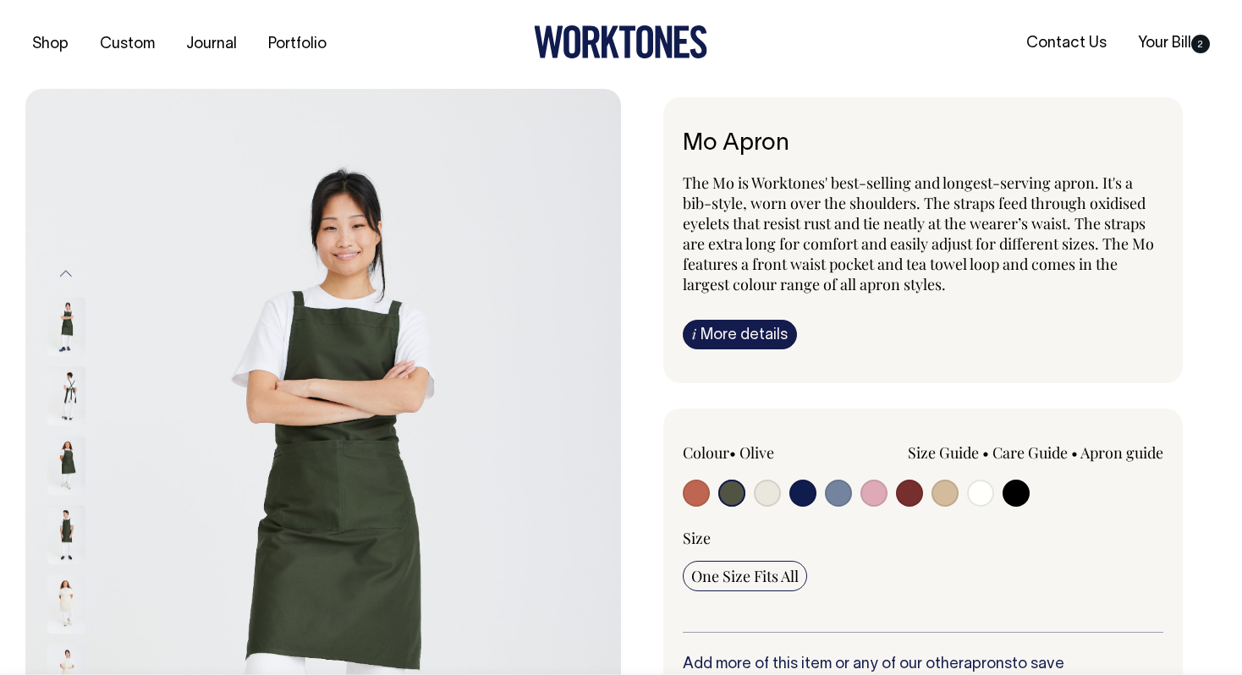
click at [774, 500] on input "radio" at bounding box center [767, 493] width 27 height 27
radio input "true"
select select "Natural"
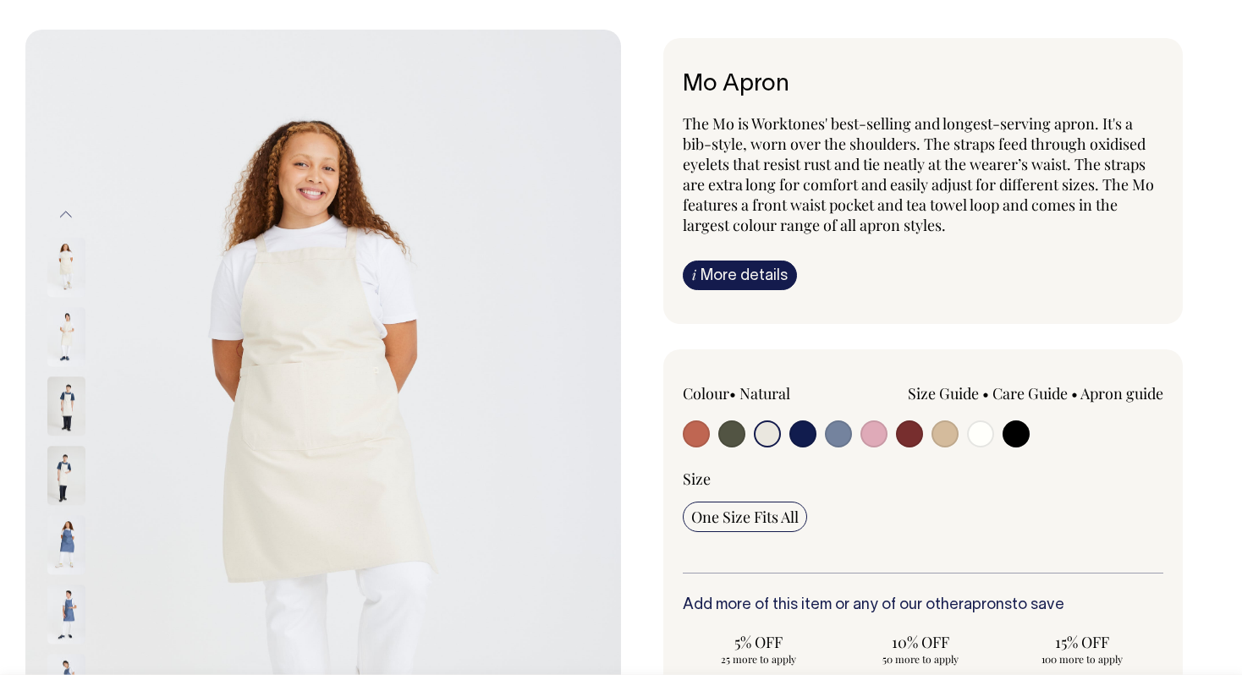
scroll to position [59, 0]
click at [801, 433] on input "radio" at bounding box center [803, 434] width 27 height 27
radio input "true"
select select "Dark Navy"
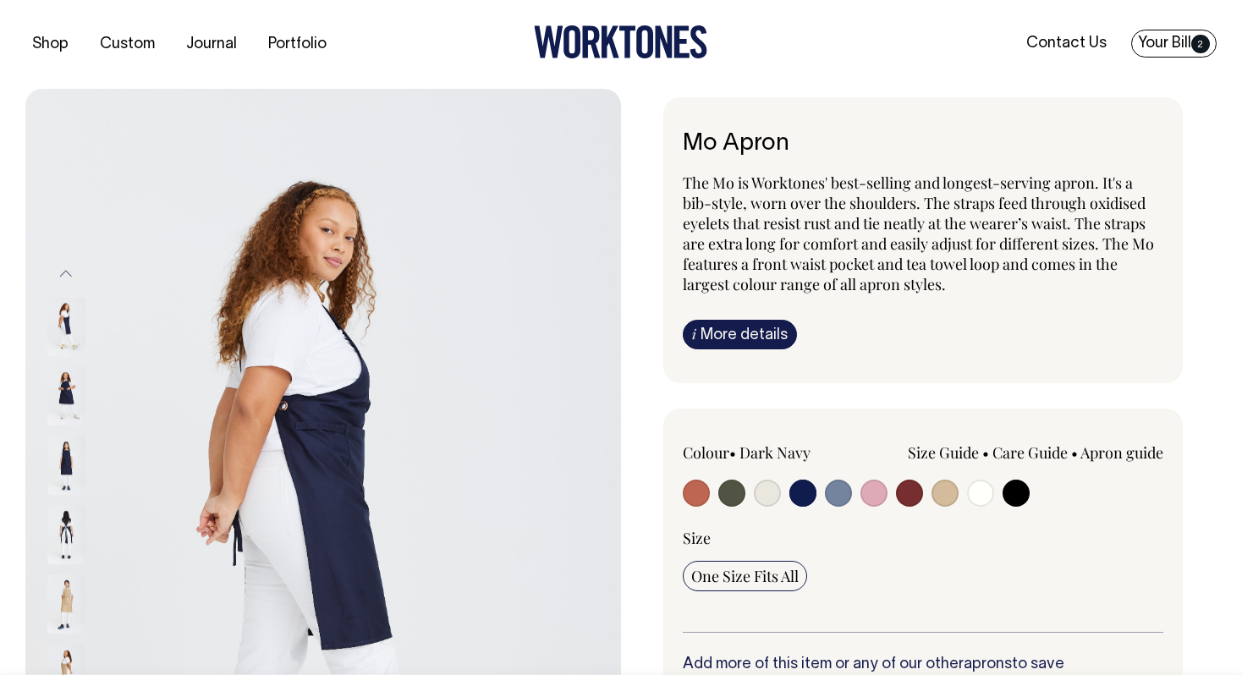
click at [1192, 41] on span "2" at bounding box center [1200, 44] width 19 height 19
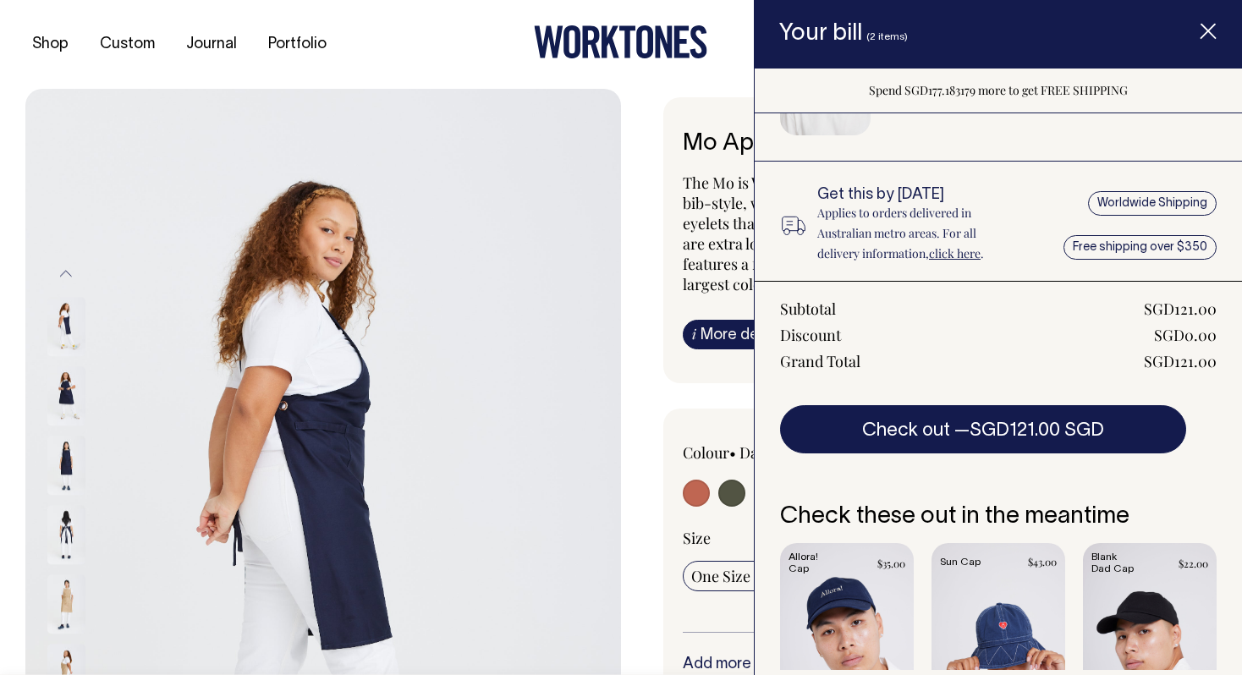
scroll to position [295, 0]
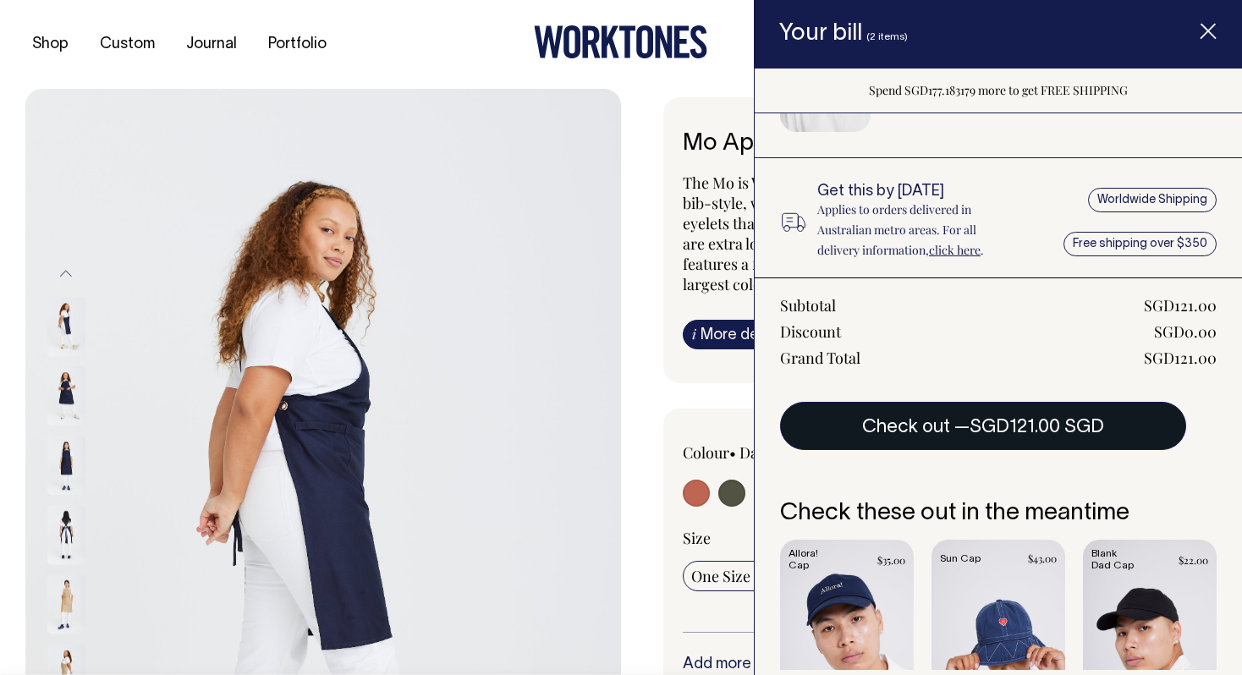
click at [1021, 414] on button "Check out — SGD121.00 SGD" at bounding box center [983, 425] width 406 height 47
